Goal: Information Seeking & Learning: Understand process/instructions

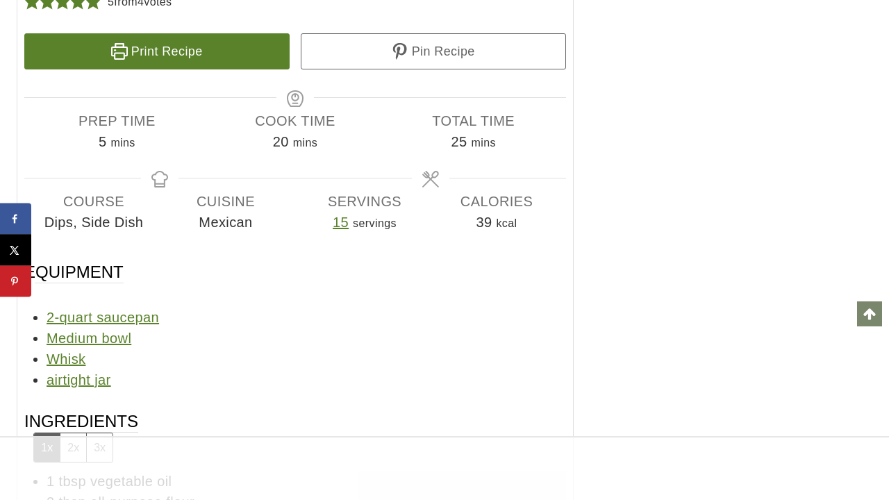
scroll to position [12099, 0]
